Goal: Task Accomplishment & Management: Use online tool/utility

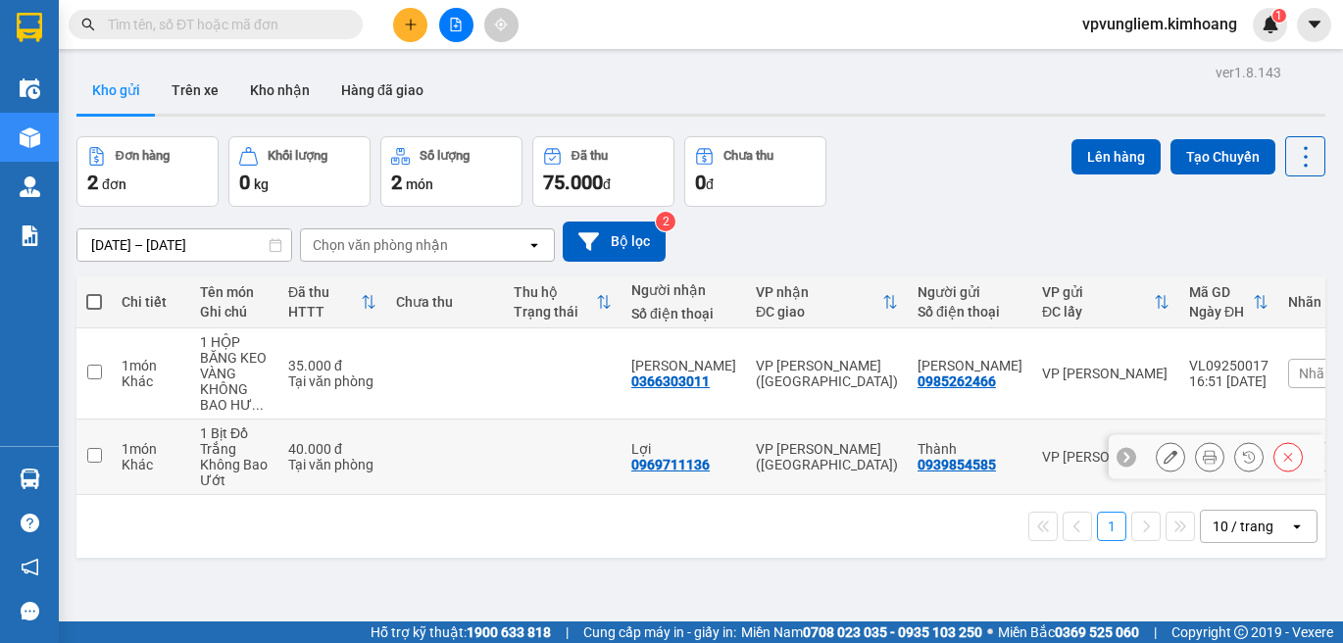
click at [94, 452] on input "checkbox" at bounding box center [94, 455] width 15 height 15
checkbox input "true"
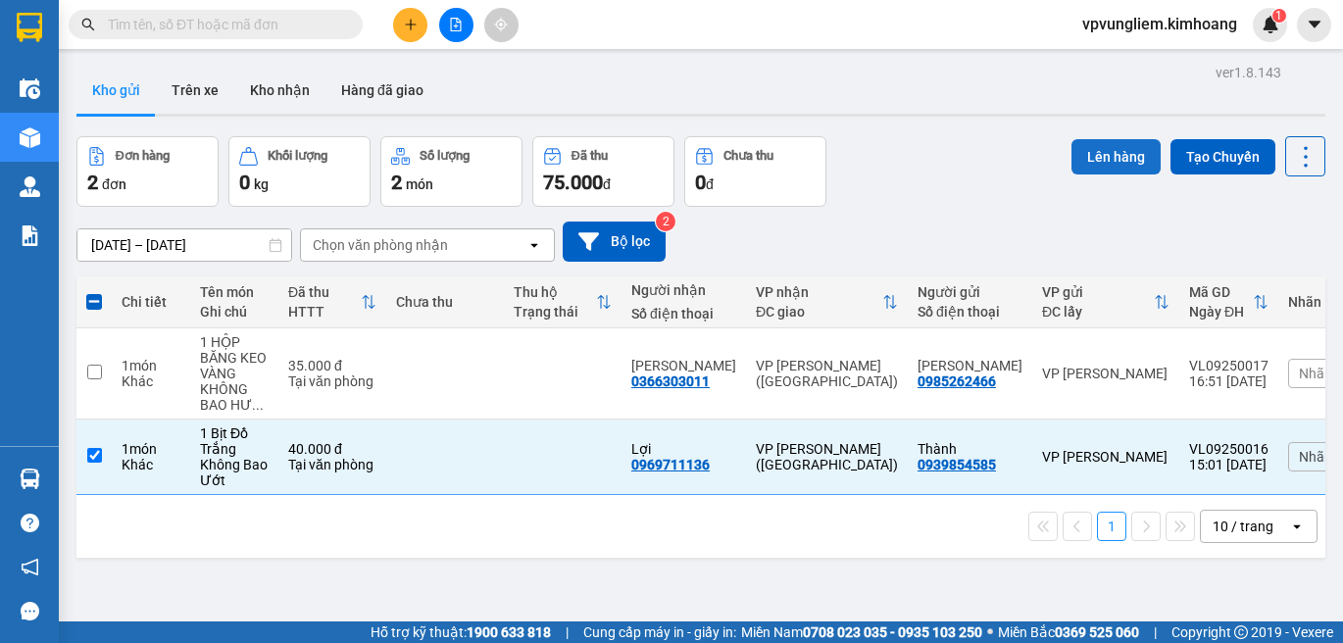
click at [1090, 163] on button "Lên hàng" at bounding box center [1115, 156] width 89 height 35
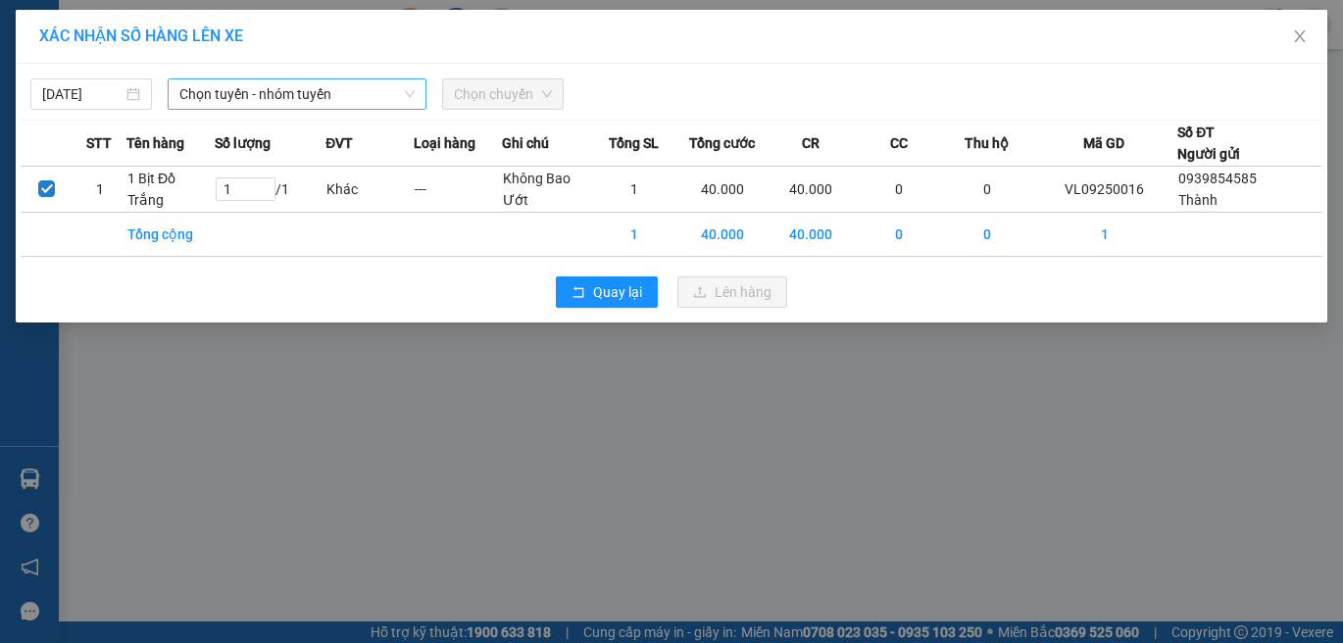
drag, startPoint x: 240, startPoint y: 107, endPoint x: 269, endPoint y: 106, distance: 28.4
click at [240, 106] on span "Chọn tuyến - nhóm tuyến" at bounding box center [296, 93] width 235 height 29
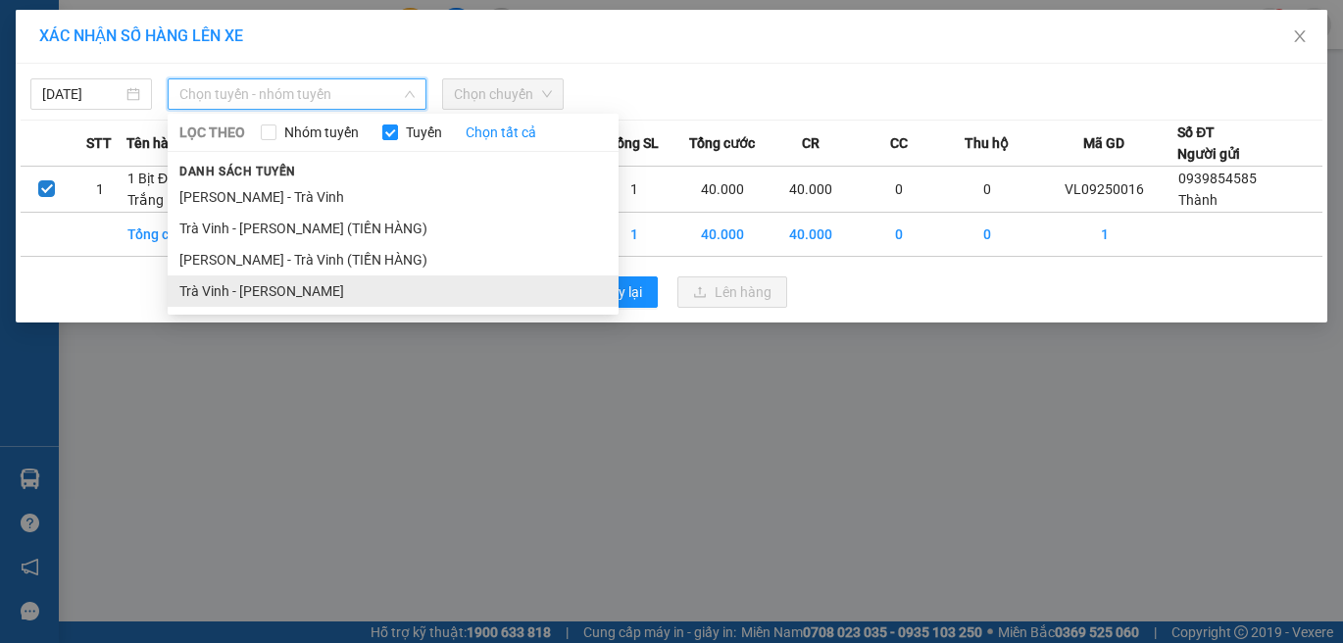
click at [356, 293] on li "Trà Vinh - [PERSON_NAME]" at bounding box center [393, 290] width 451 height 31
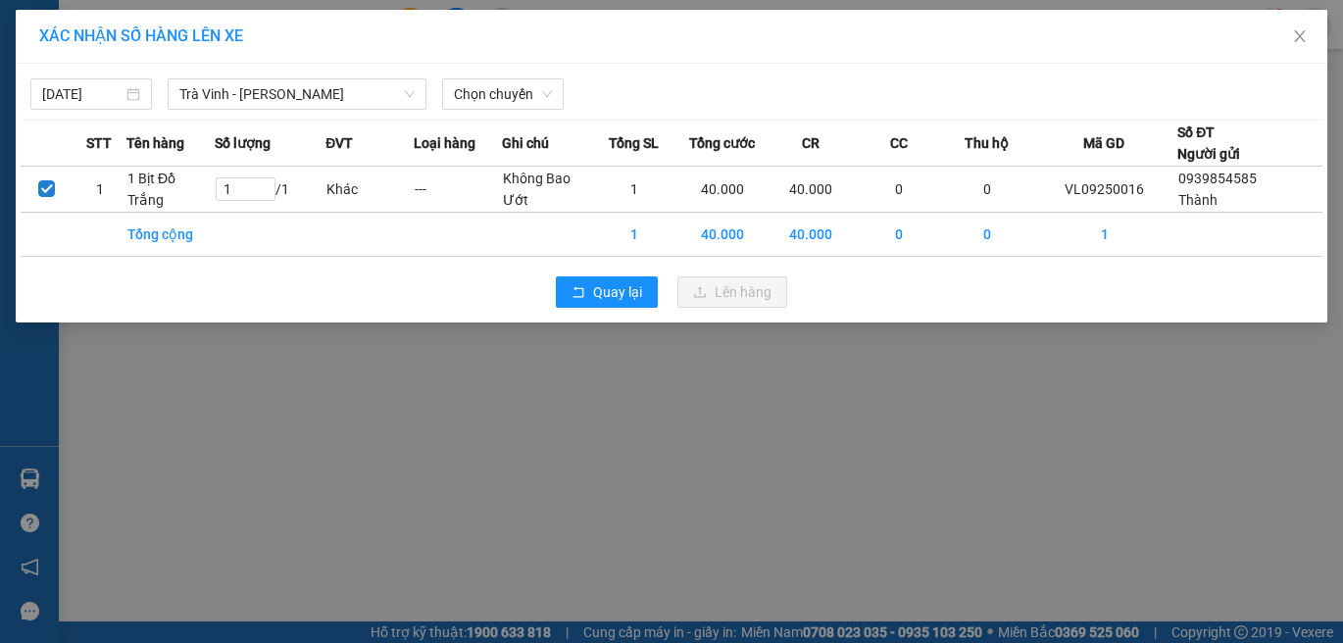
click at [521, 75] on div "[DATE] Trà Vinh - [GEOGRAPHIC_DATA] LỌC THEO Nhóm tuyến Tuyến Chọn tất cả Danh …" at bounding box center [672, 89] width 1302 height 41
click at [529, 97] on span "Chọn chuyến" at bounding box center [503, 93] width 98 height 29
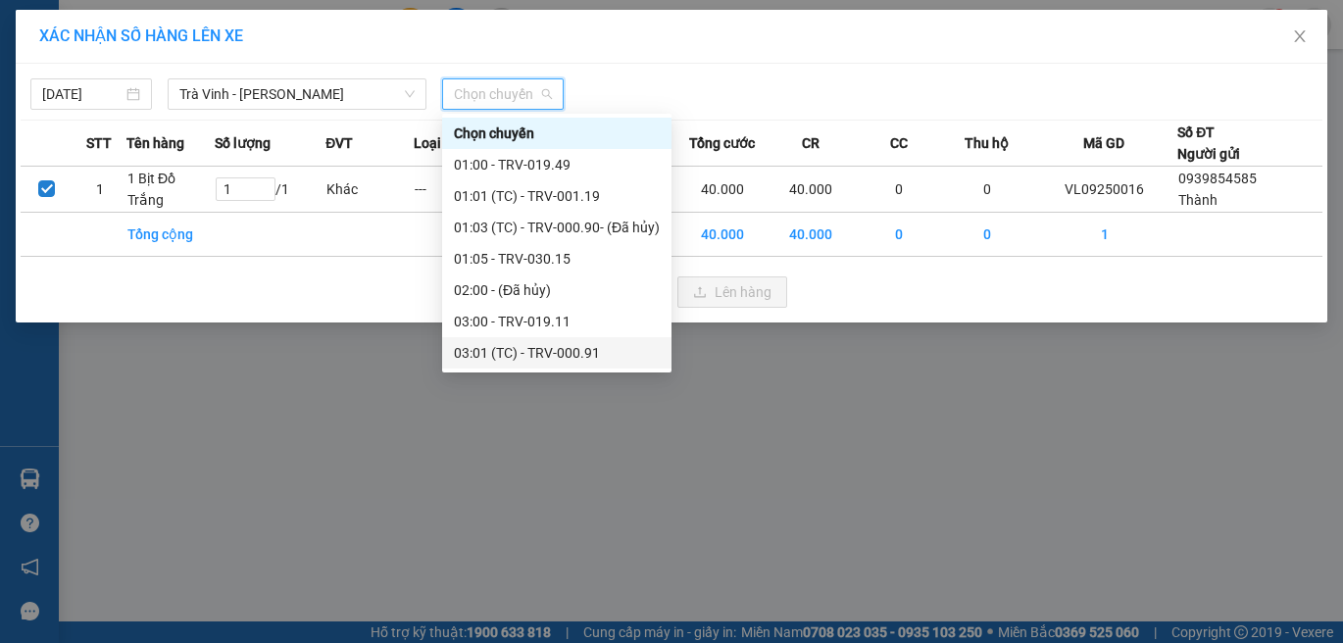
scroll to position [588, 0]
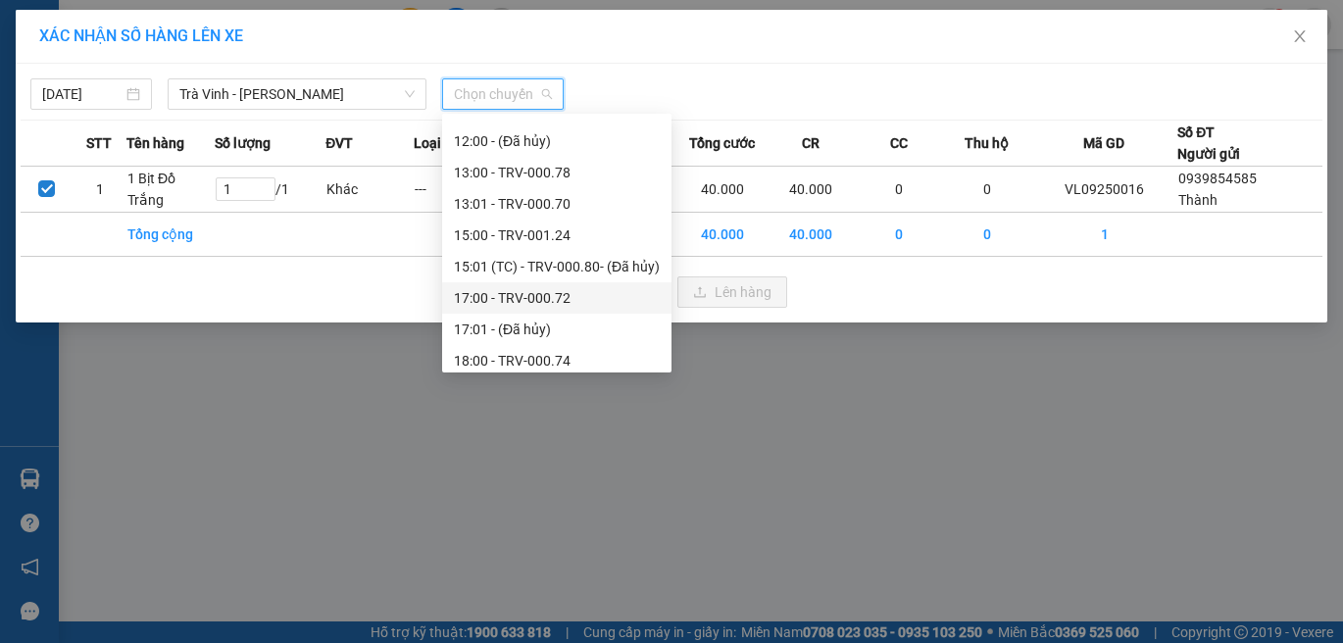
click at [529, 296] on div "17:00 - TRV-000.72" at bounding box center [557, 298] width 206 height 22
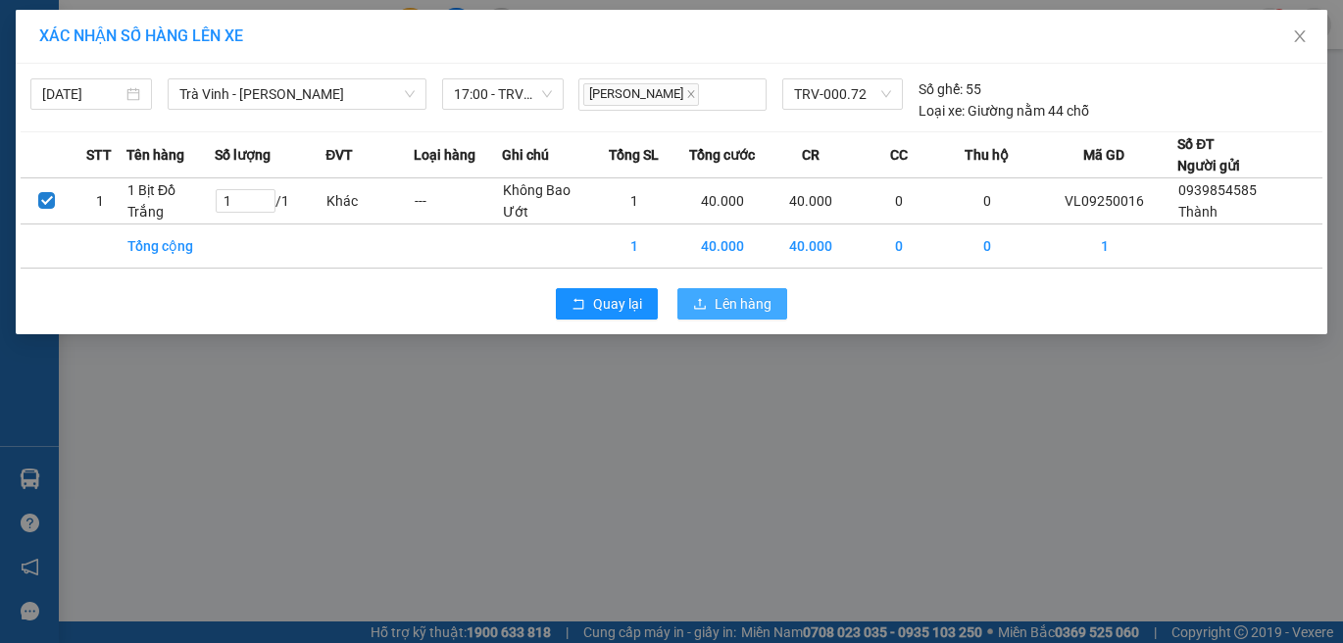
click at [749, 296] on button "Lên hàng" at bounding box center [732, 303] width 110 height 31
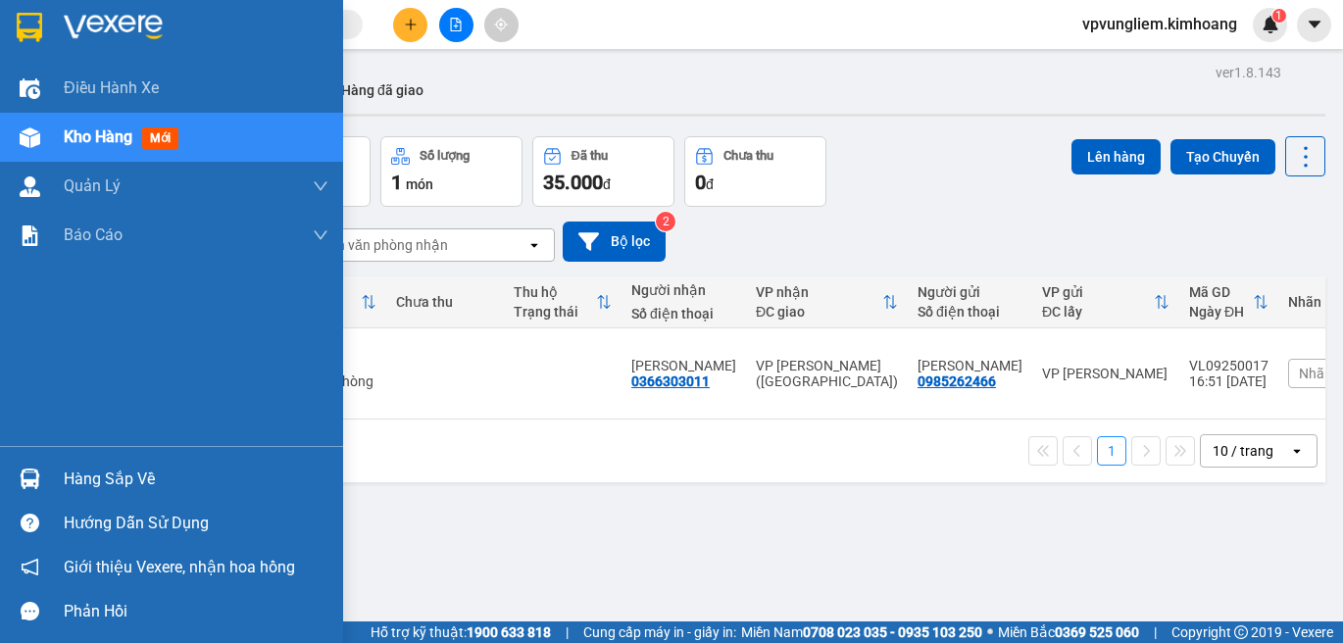
click at [62, 470] on div "Hàng sắp về" at bounding box center [171, 479] width 343 height 44
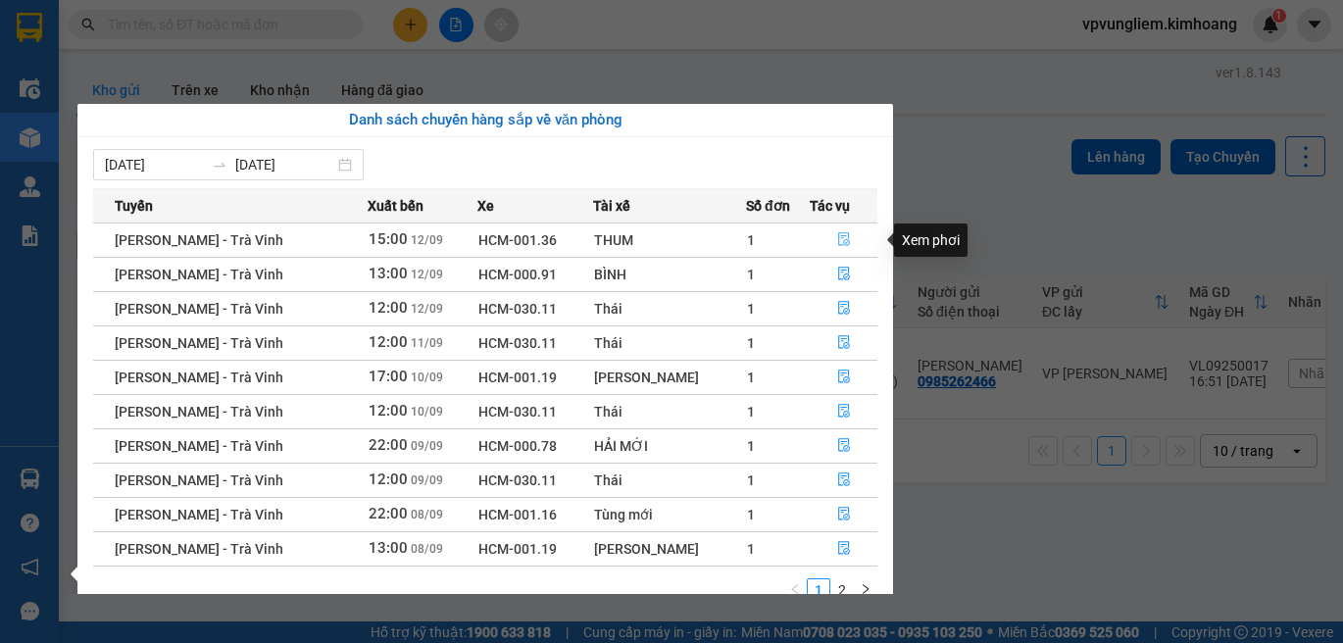
click at [837, 239] on icon "file-done" at bounding box center [844, 239] width 14 height 14
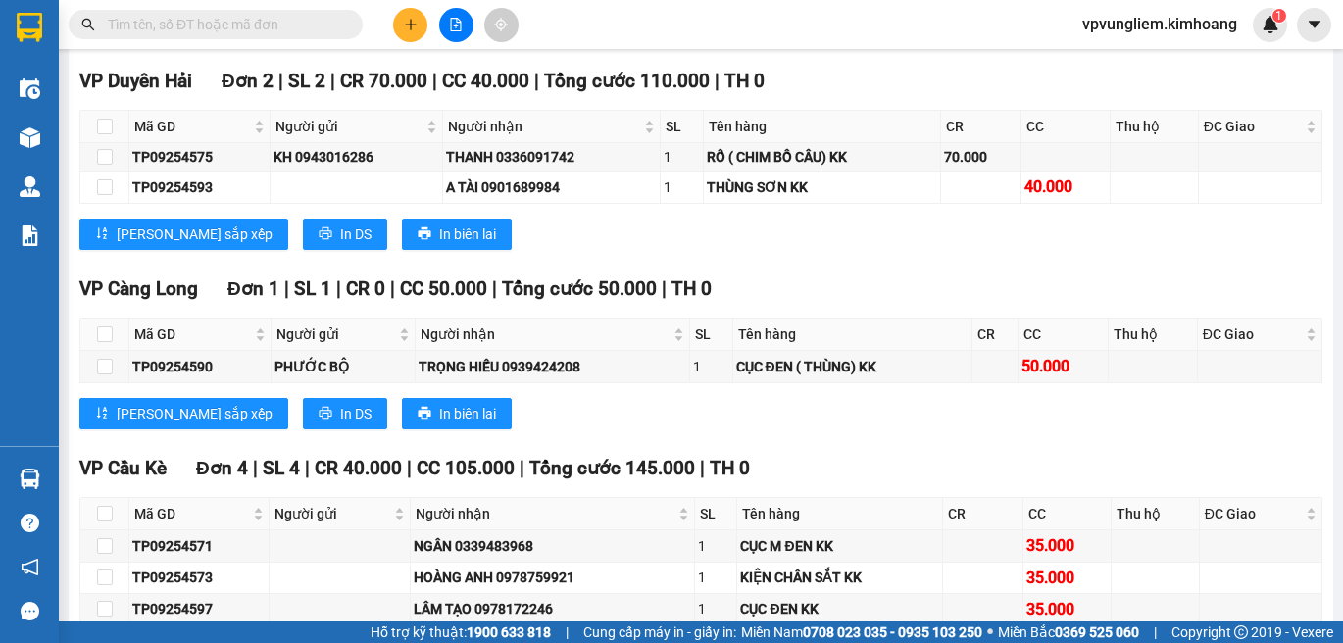
scroll to position [2679, 0]
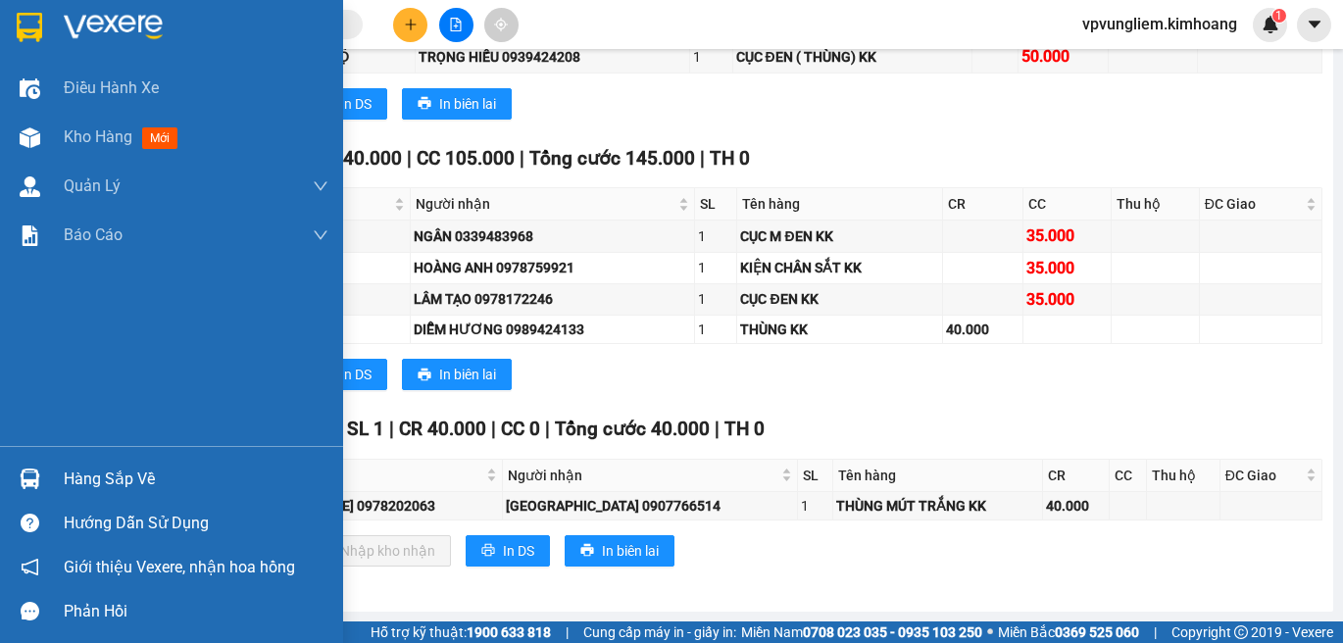
click at [50, 478] on div "Hàng sắp về" at bounding box center [171, 479] width 343 height 44
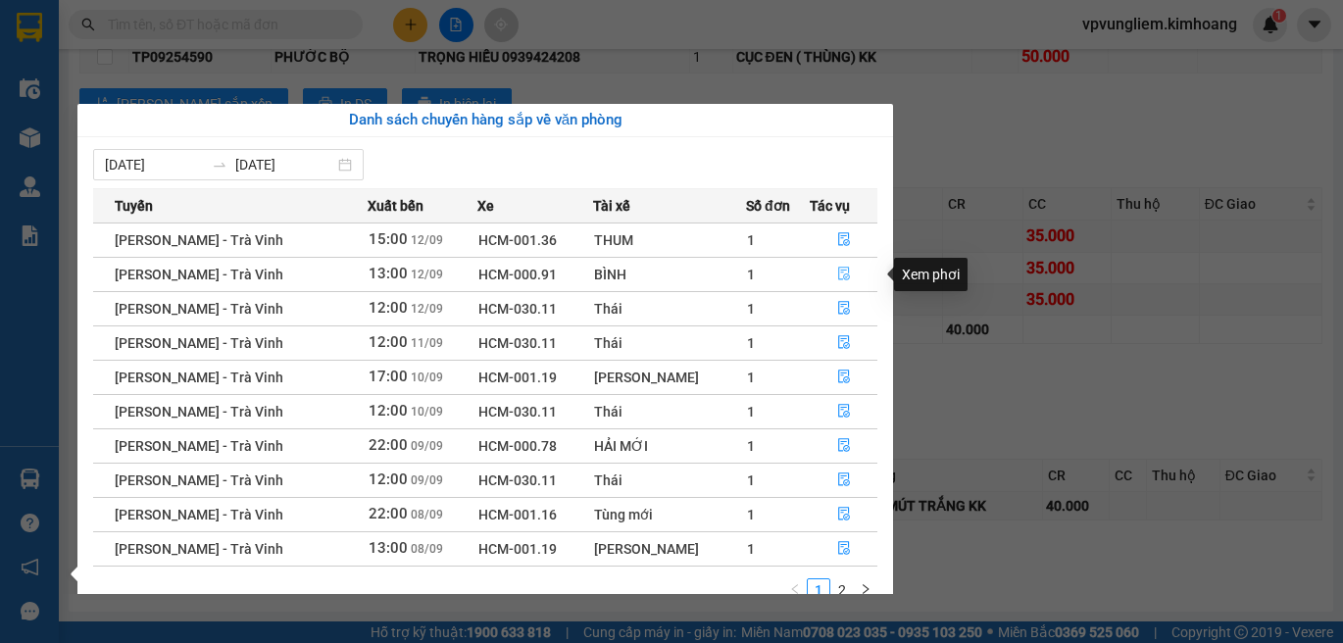
click at [844, 283] on button "button" at bounding box center [844, 274] width 66 height 31
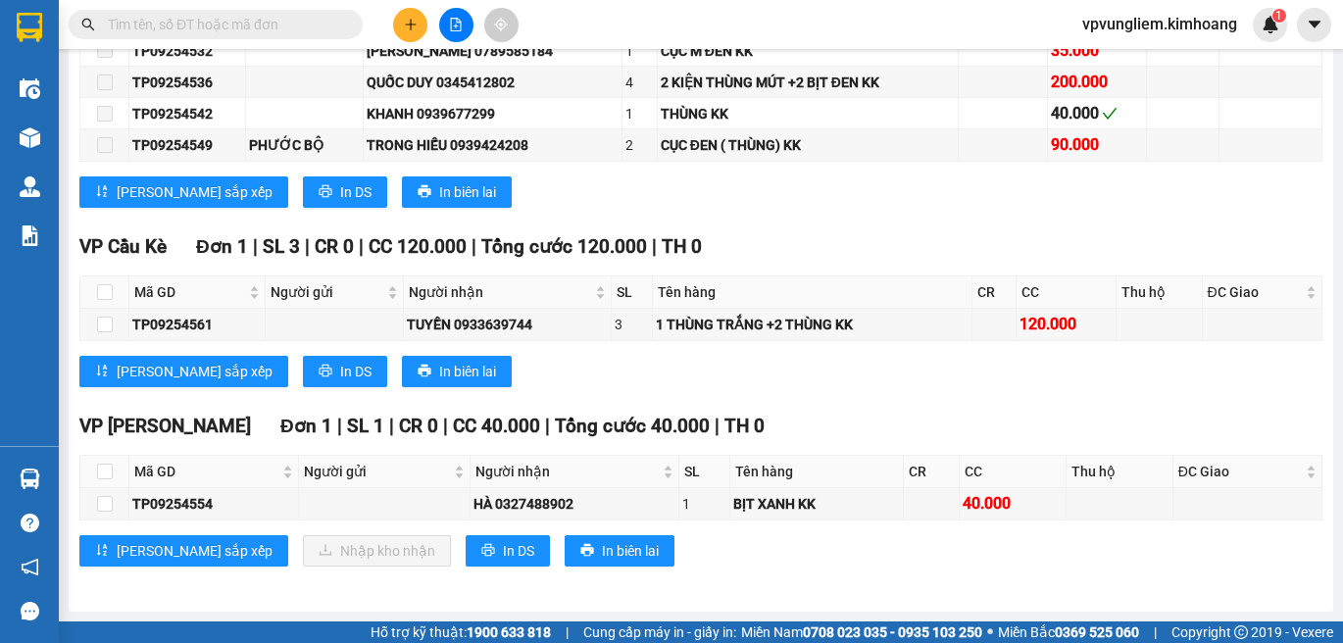
scroll to position [2048, 0]
click at [108, 471] on input "checkbox" at bounding box center [105, 472] width 16 height 16
checkbox input "true"
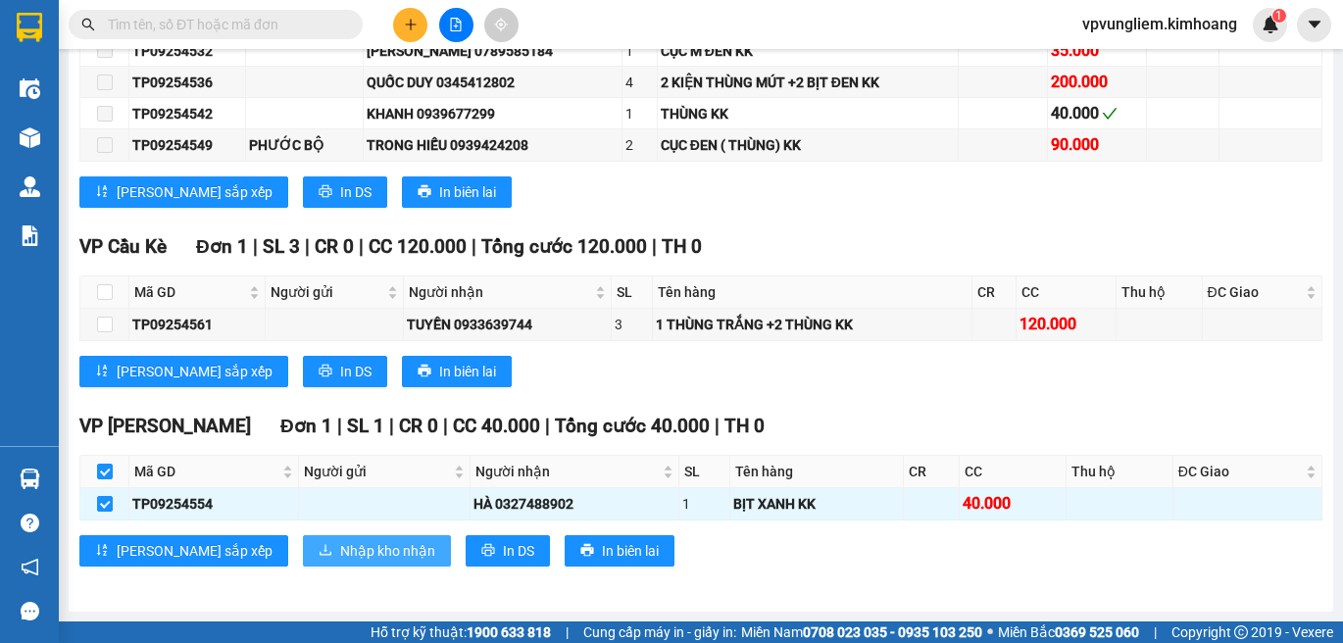
click at [340, 558] on span "Nhập kho nhận" at bounding box center [387, 551] width 95 height 22
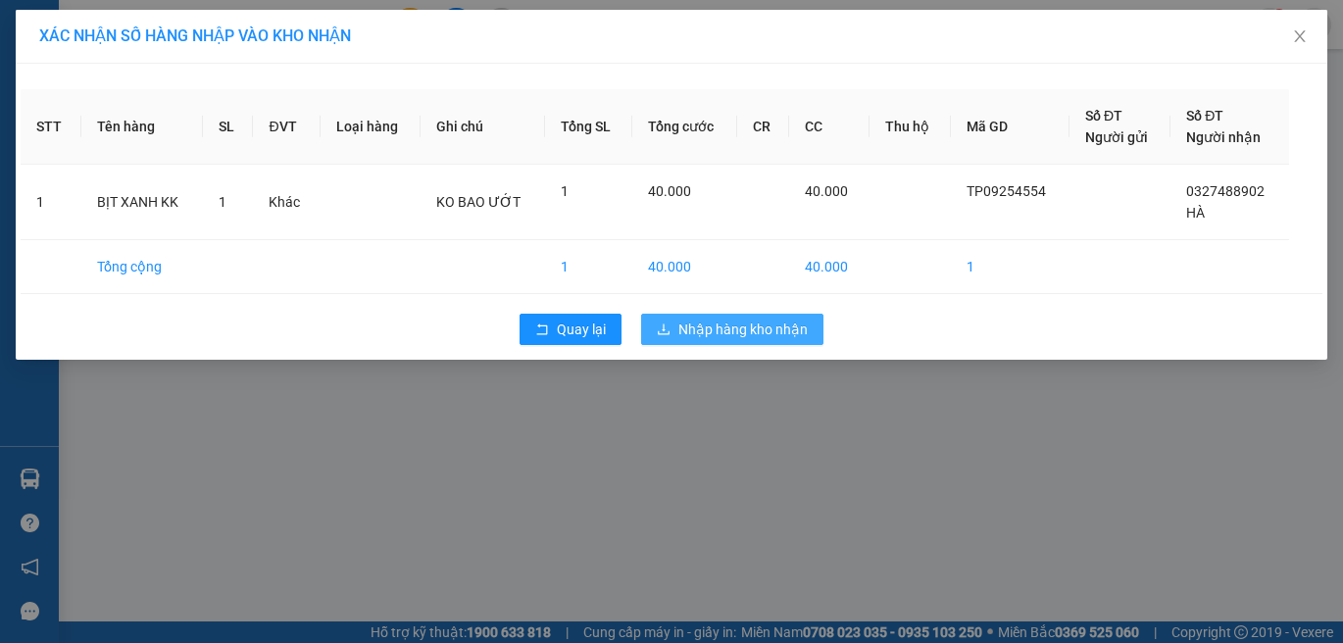
click at [752, 337] on span "Nhập hàng kho nhận" at bounding box center [742, 330] width 129 height 22
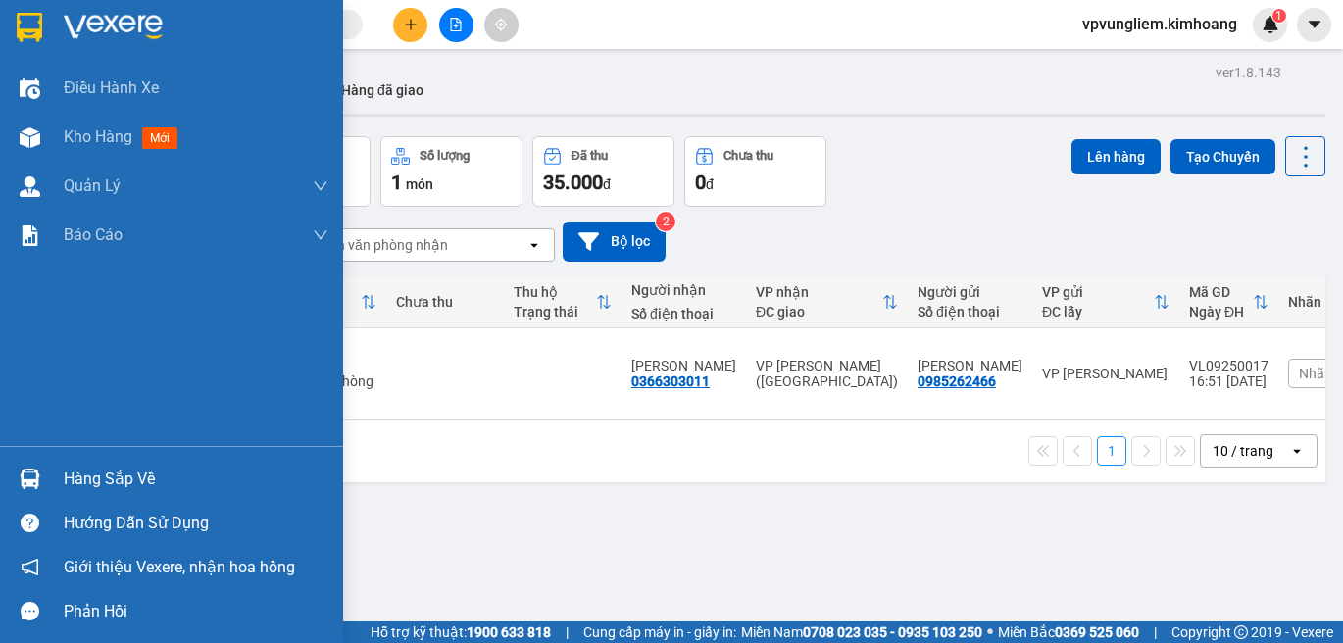
click at [141, 487] on div "Hàng sắp về" at bounding box center [196, 479] width 265 height 29
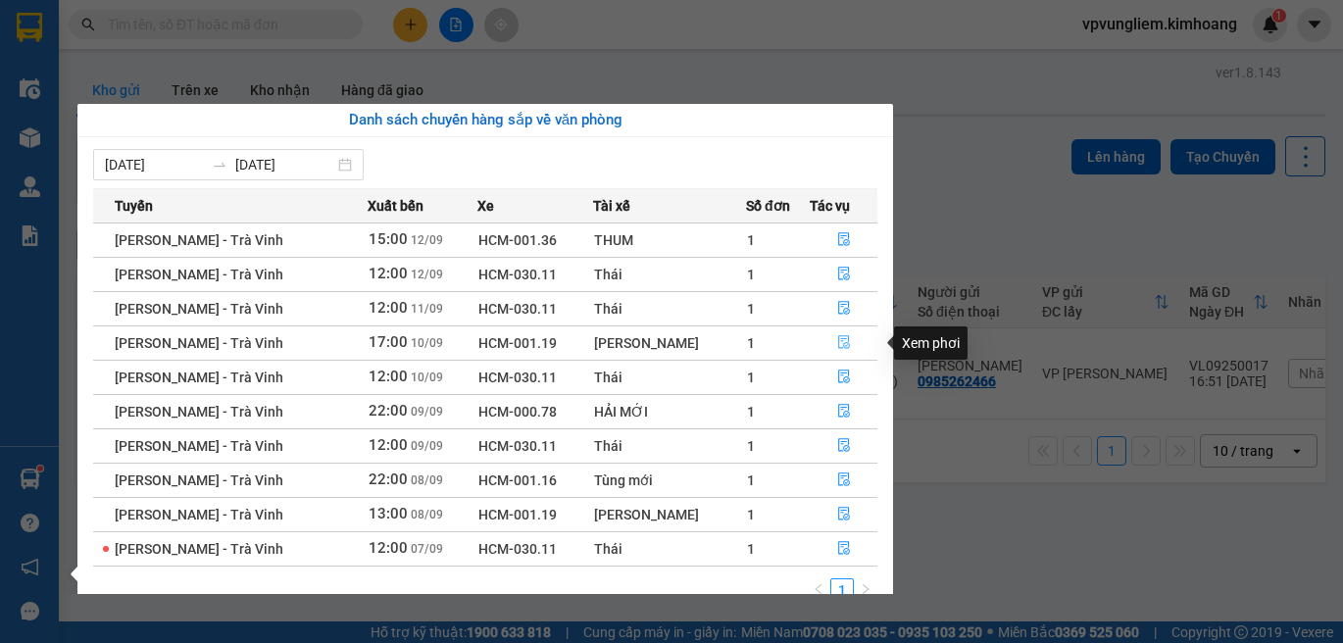
click at [838, 341] on icon "file-done" at bounding box center [844, 343] width 12 height 14
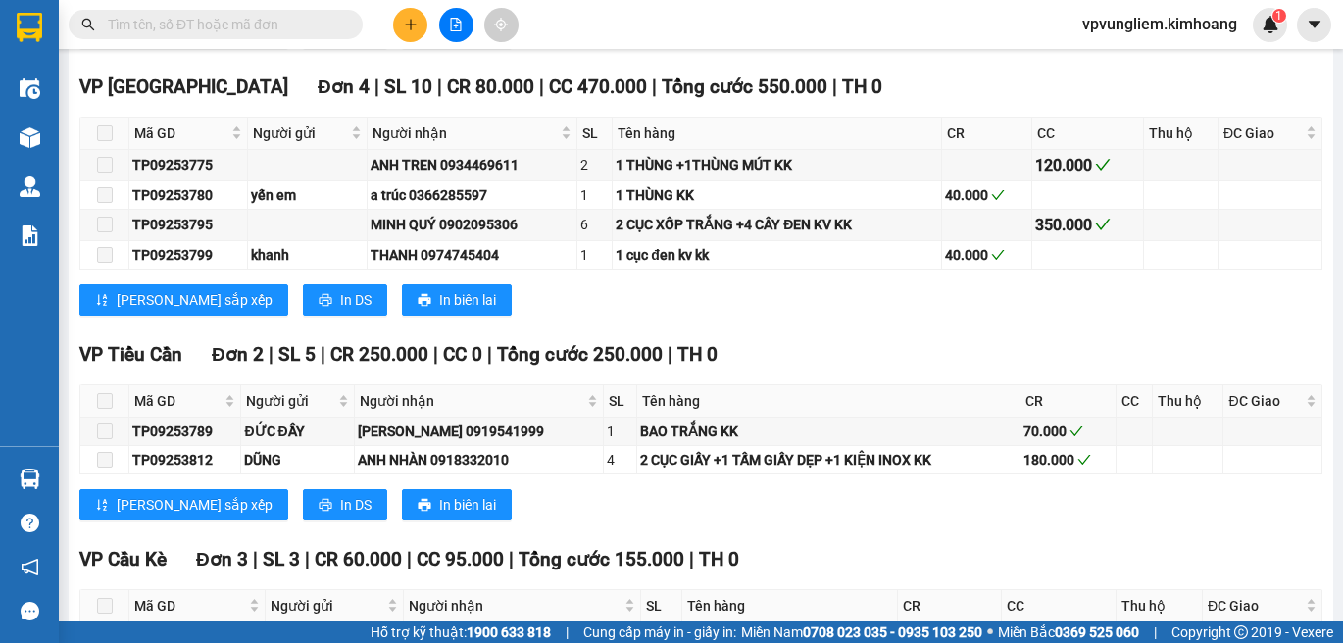
scroll to position [2342, 0]
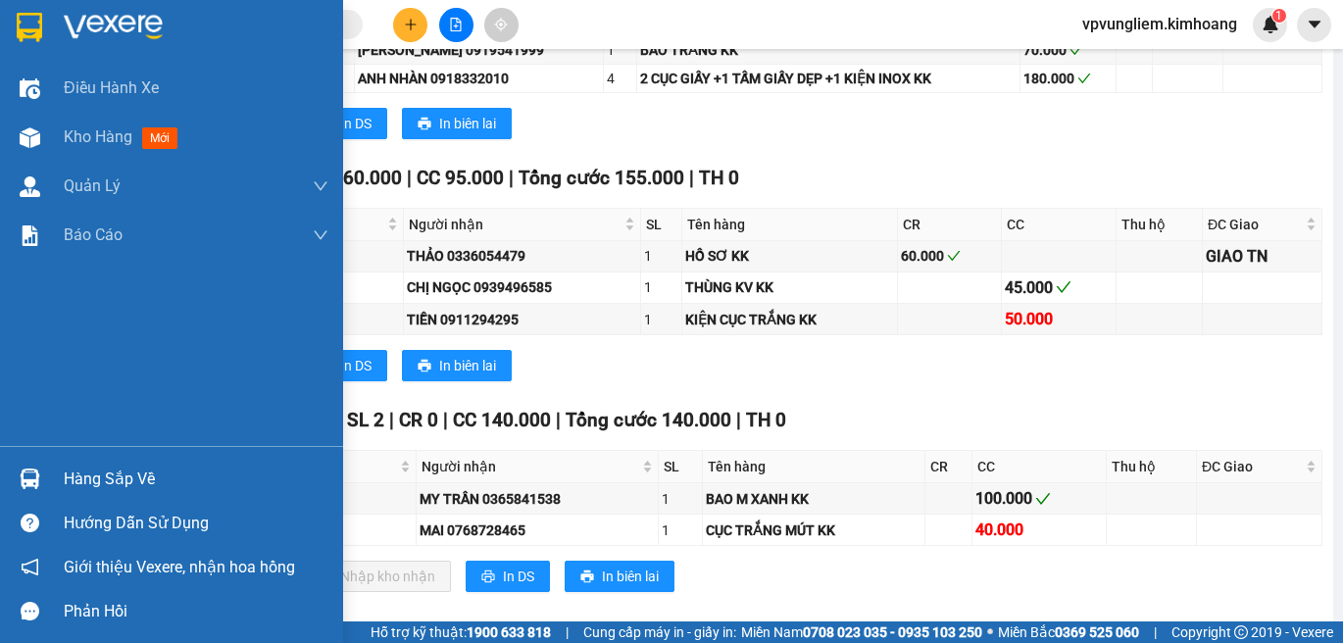
drag, startPoint x: 43, startPoint y: 477, endPoint x: 747, endPoint y: 434, distance: 705.1
click at [44, 477] on div at bounding box center [30, 479] width 34 height 34
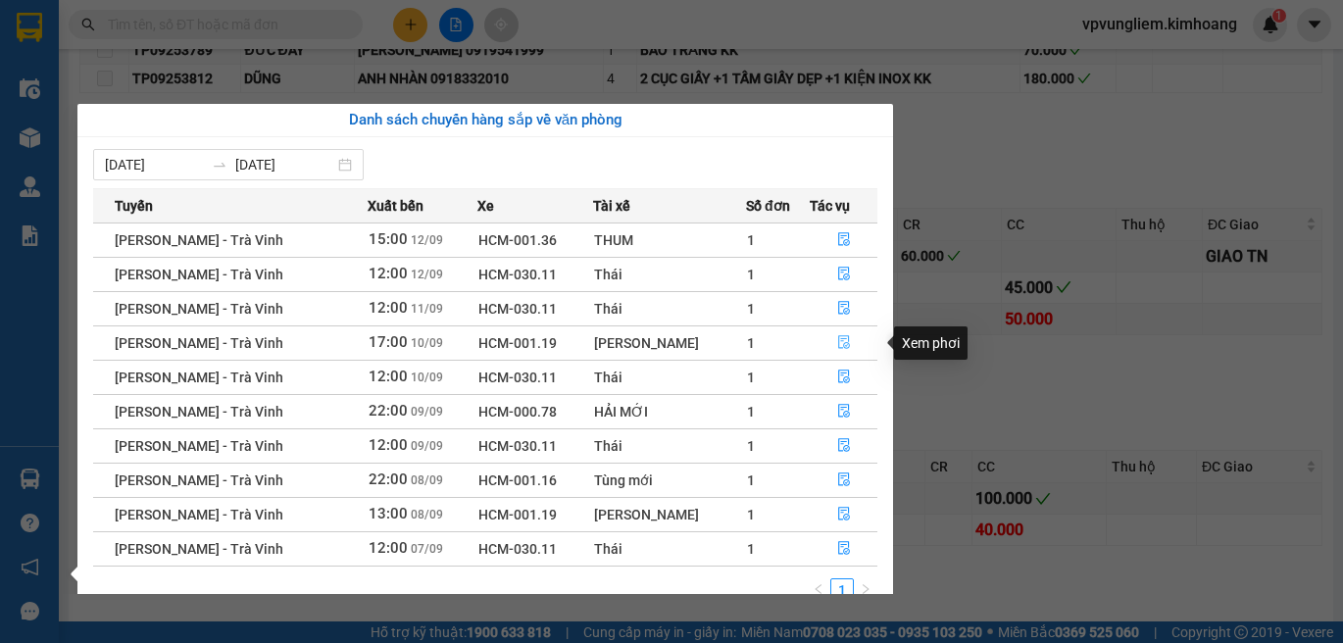
click at [844, 345] on icon "file-done" at bounding box center [844, 343] width 12 height 14
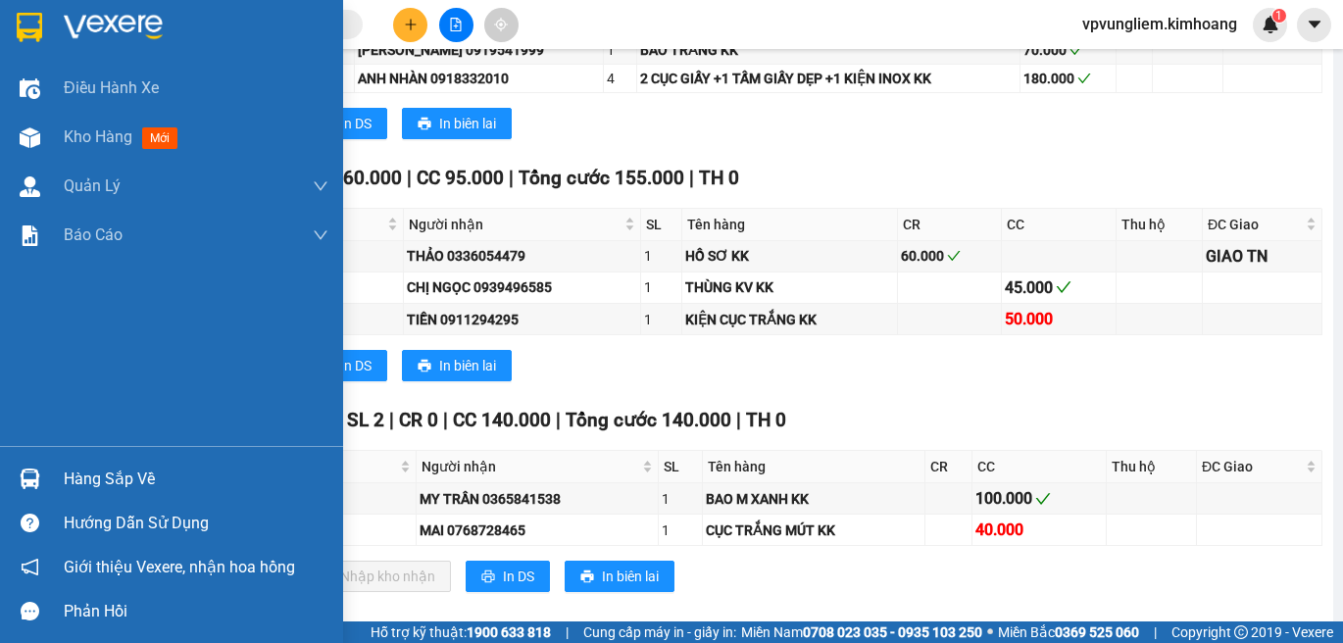
click at [80, 476] on div "Hàng sắp về" at bounding box center [196, 479] width 265 height 29
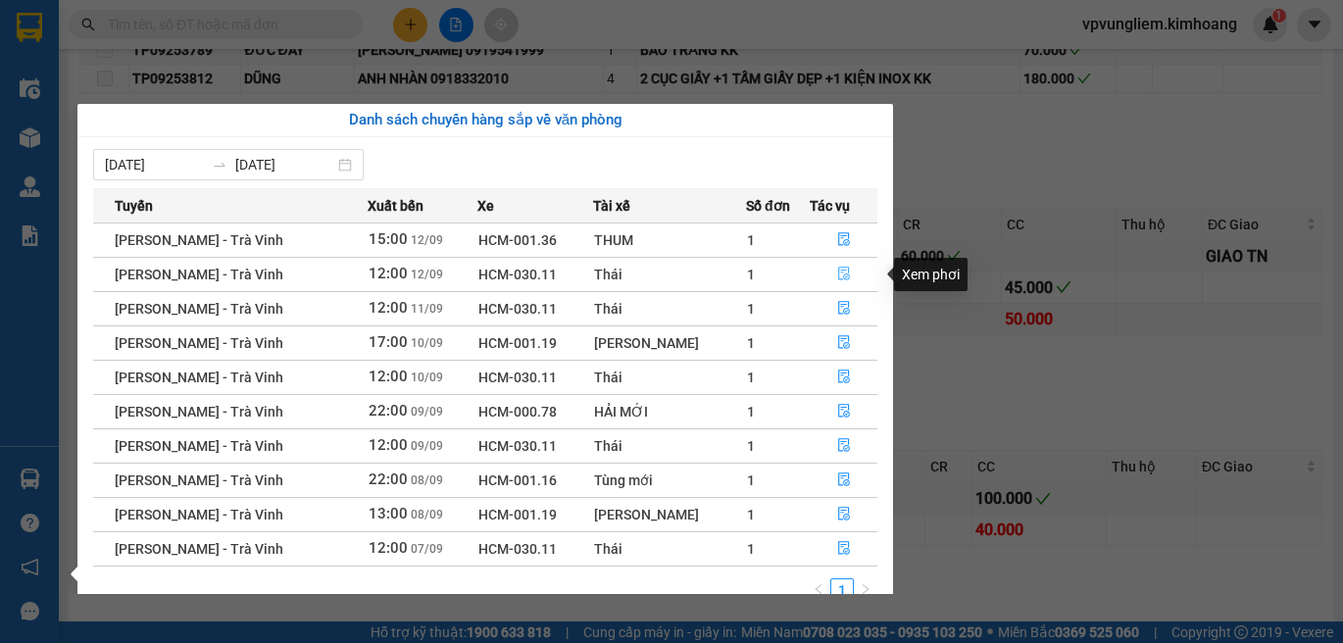
click at [839, 274] on icon "file-done" at bounding box center [844, 275] width 12 height 14
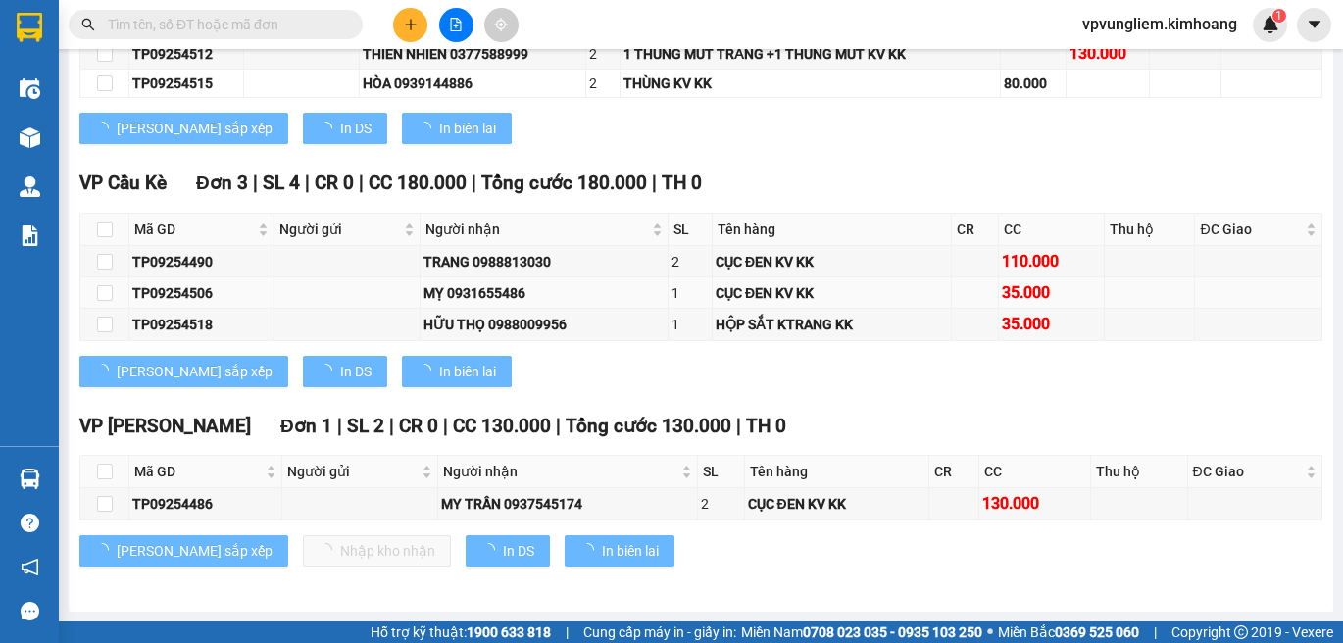
type input "[DATE]"
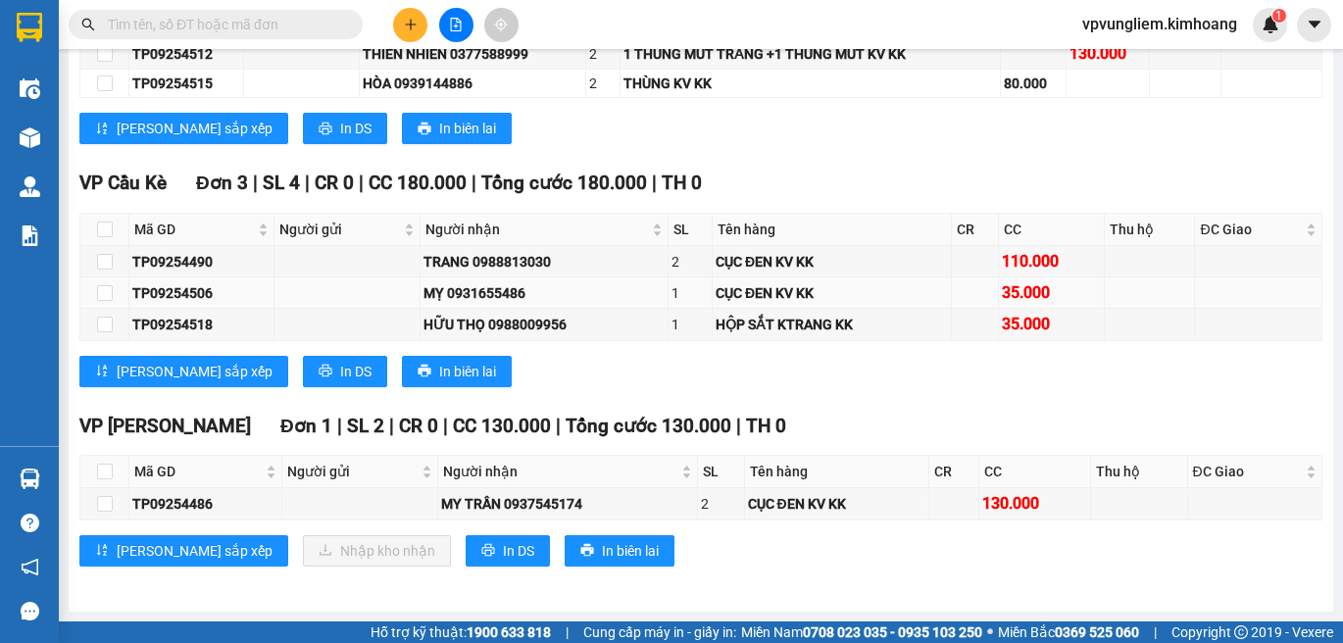
scroll to position [1816, 0]
click at [109, 473] on input "checkbox" at bounding box center [105, 472] width 16 height 16
checkbox input "true"
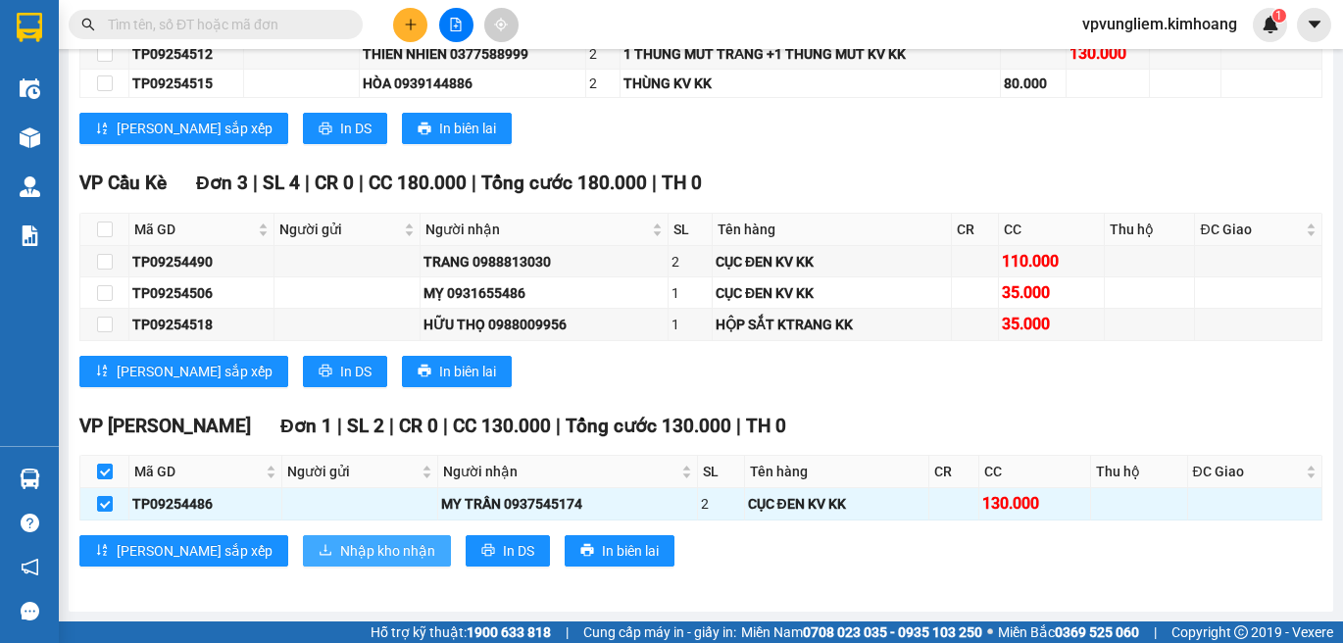
click at [340, 544] on span "Nhập kho nhận" at bounding box center [387, 551] width 95 height 22
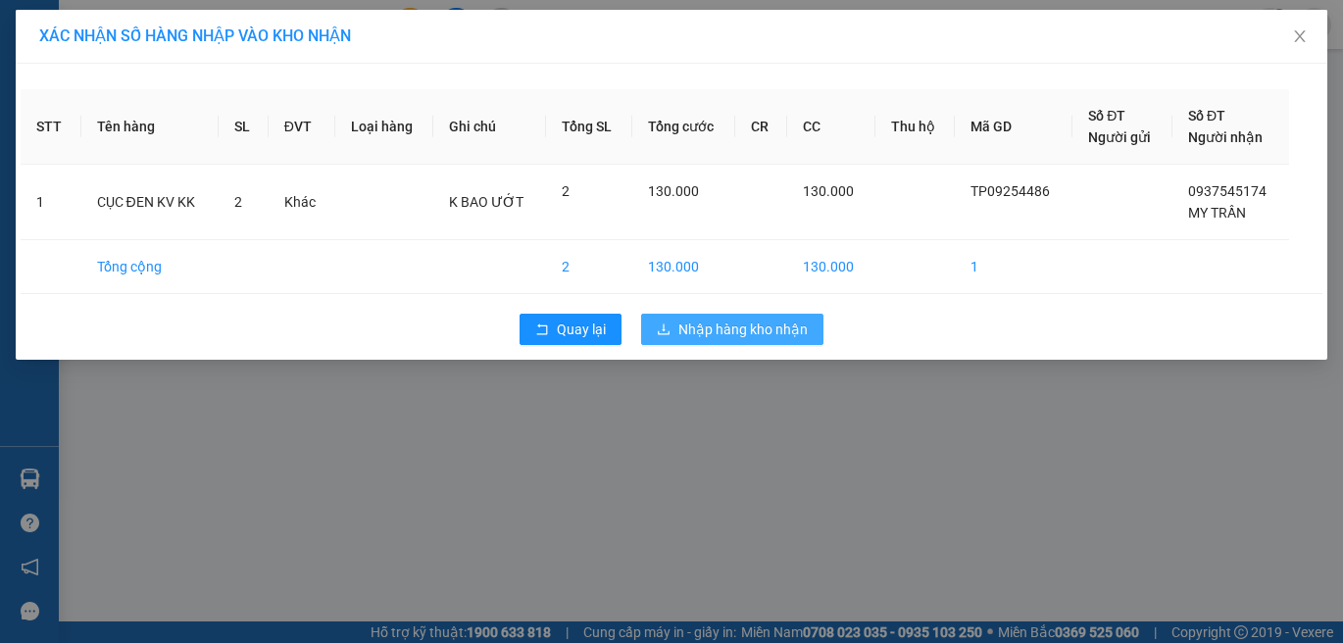
click at [779, 323] on span "Nhập hàng kho nhận" at bounding box center [742, 330] width 129 height 22
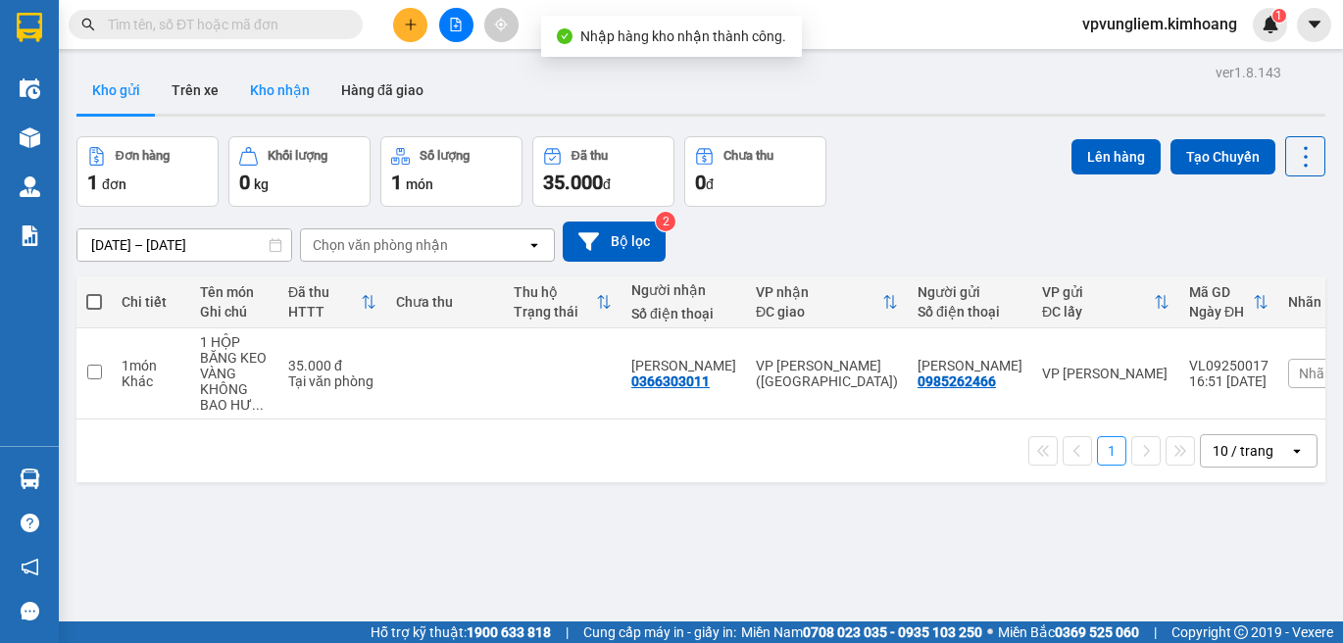
click at [297, 78] on button "Kho nhận" at bounding box center [279, 90] width 91 height 47
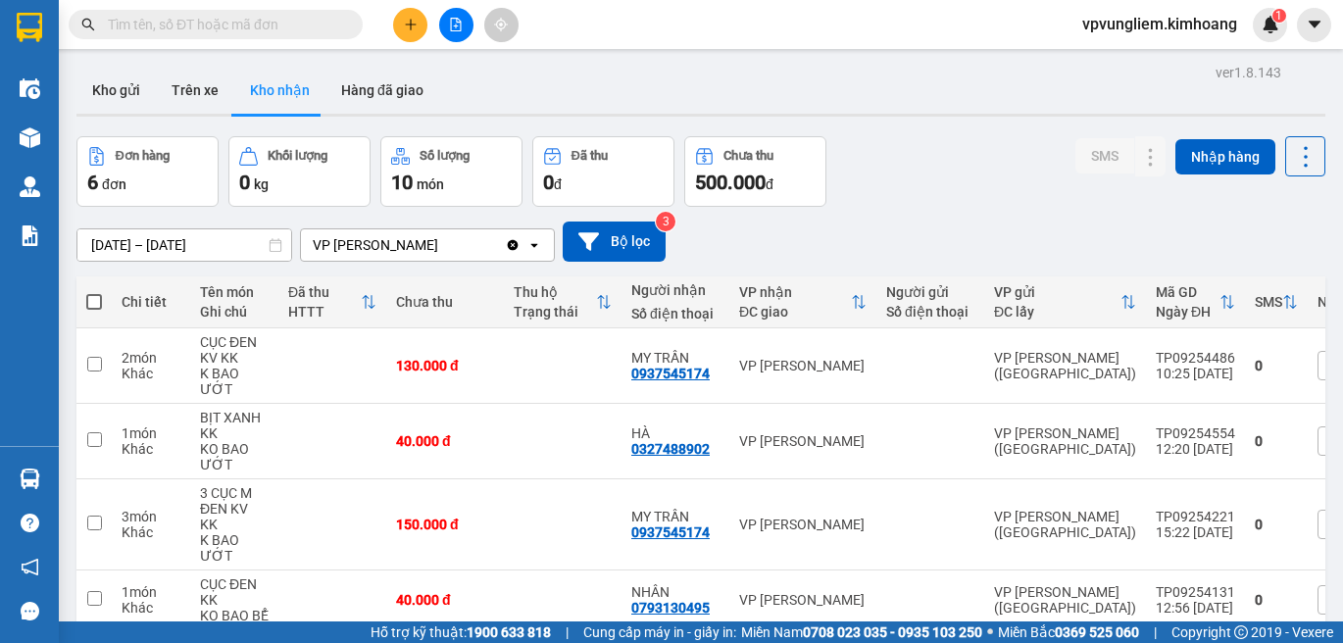
scroll to position [201, 0]
